Goal: Transaction & Acquisition: Purchase product/service

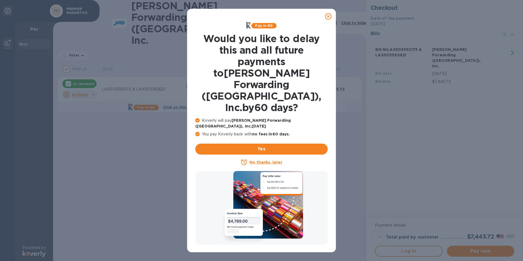
click at [328, 13] on icon at bounding box center [328, 16] width 7 height 7
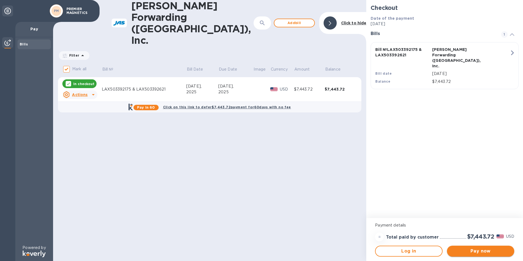
click at [481, 252] on span "Pay now" at bounding box center [480, 251] width 59 height 7
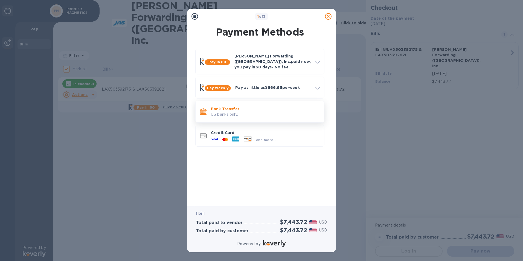
click at [245, 112] on p "US banks only." at bounding box center [265, 115] width 109 height 6
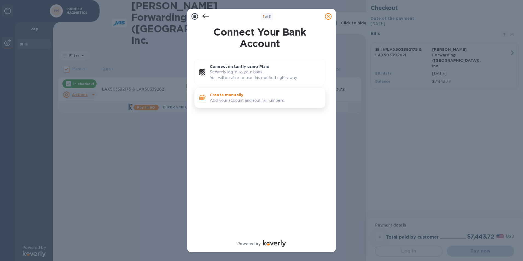
click at [220, 98] on p "Add your account and routing numbers." at bounding box center [265, 101] width 111 height 6
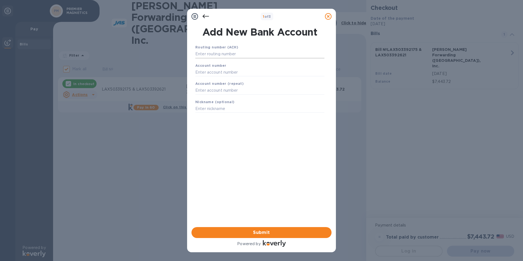
click at [210, 52] on input "text" at bounding box center [259, 54] width 129 height 8
type input "122000247"
click at [206, 79] on input "text" at bounding box center [259, 79] width 129 height 8
type input "6885966231"
click at [203, 97] on input "text" at bounding box center [259, 97] width 129 height 8
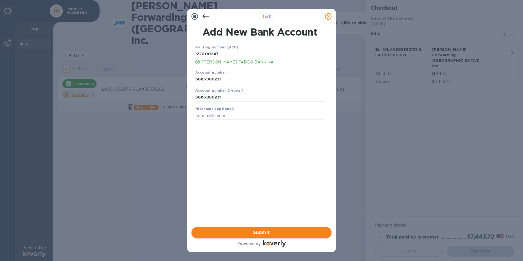
type input "6885966231"
click at [257, 232] on span "Submit" at bounding box center [261, 232] width 131 height 7
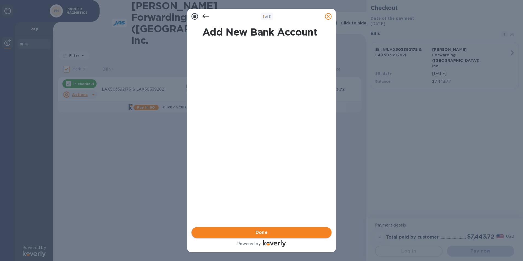
click at [260, 233] on span "Done" at bounding box center [262, 232] width 12 height 7
